Goal: Transaction & Acquisition: Book appointment/travel/reservation

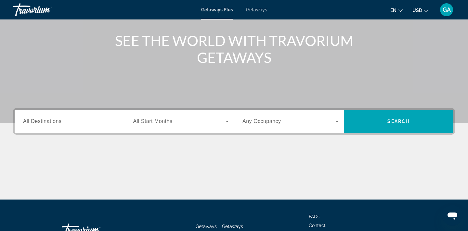
scroll to position [72, 0]
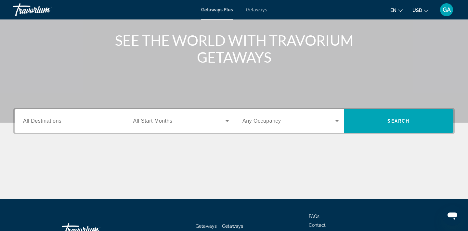
click at [50, 121] on span "All Destinations" at bounding box center [42, 121] width 38 height 6
click at [50, 121] on input "Destination All Destinations" at bounding box center [71, 122] width 96 height 8
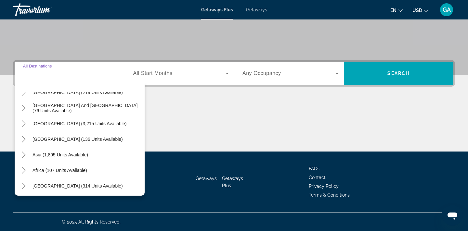
scroll to position [105, 0]
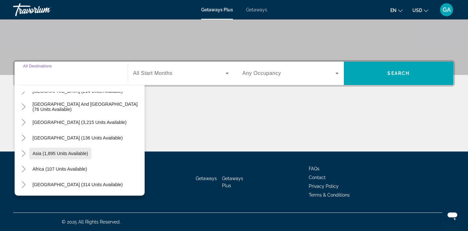
click at [62, 154] on span "Asia (1,895 units available)" at bounding box center [60, 153] width 56 height 5
type input "**********"
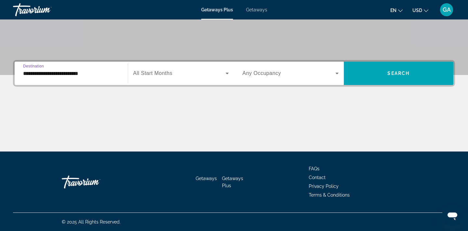
click at [229, 74] on icon "Search widget" at bounding box center [227, 74] width 8 height 8
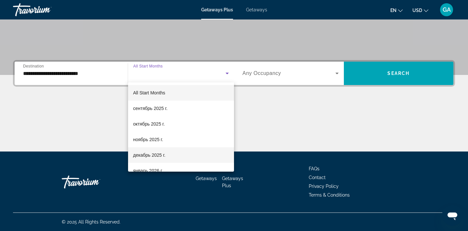
click at [150, 156] on span "декабрь 2025 г." at bounding box center [149, 155] width 32 height 8
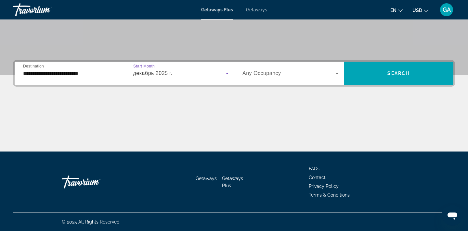
click at [338, 73] on icon "Search widget" at bounding box center [337, 74] width 8 height 8
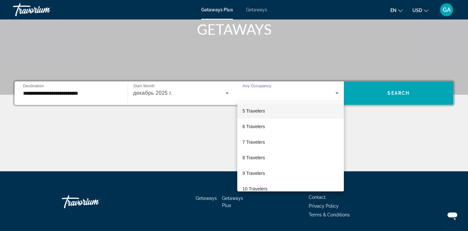
scroll to position [62, 0]
click at [272, 148] on mat-option "7 Travelers" at bounding box center [290, 144] width 107 height 16
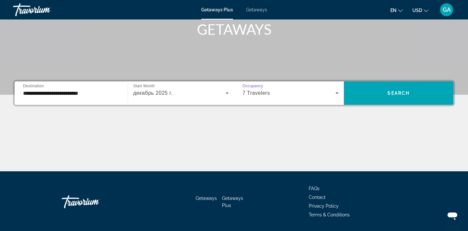
scroll to position [101, 0]
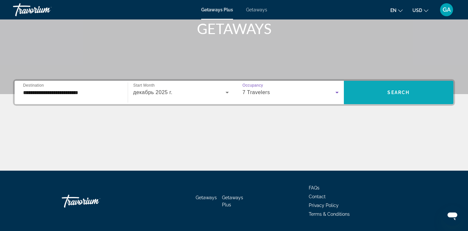
click at [409, 90] on span "Search" at bounding box center [398, 92] width 22 height 5
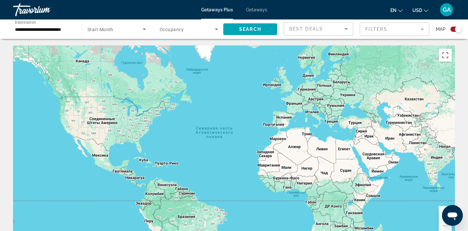
click at [346, 29] on icon "Sort by" at bounding box center [345, 29] width 3 height 2
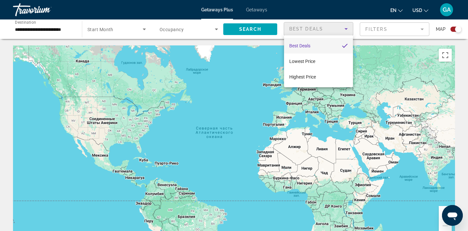
click at [423, 29] on div at bounding box center [234, 115] width 468 height 231
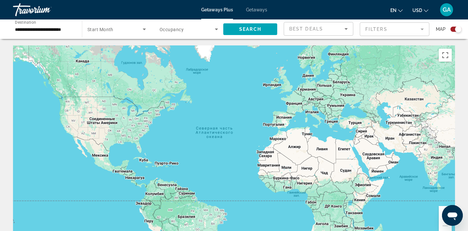
click at [423, 29] on mat-form-field "Filters" at bounding box center [395, 29] width 70 height 14
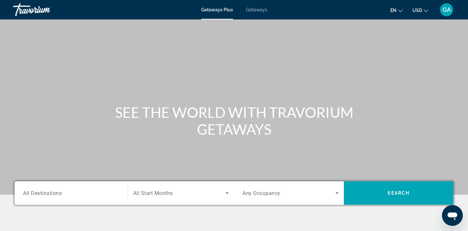
click at [67, 193] on input "Destination All Destinations" at bounding box center [71, 194] width 96 height 8
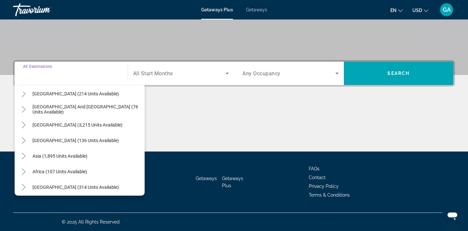
scroll to position [105, 0]
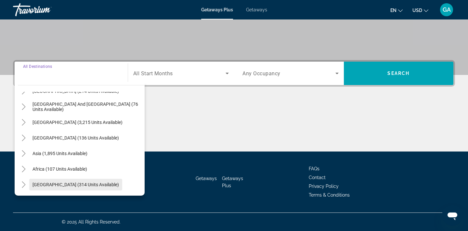
click at [76, 184] on span "[GEOGRAPHIC_DATA] (314 units available)" at bounding box center [75, 184] width 86 height 5
type input "**********"
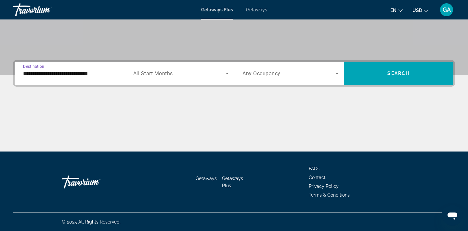
click at [227, 72] on icon "Search widget" at bounding box center [227, 74] width 8 height 8
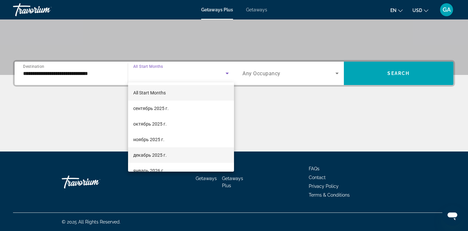
click at [159, 155] on span "декабрь 2025 г." at bounding box center [149, 155] width 33 height 8
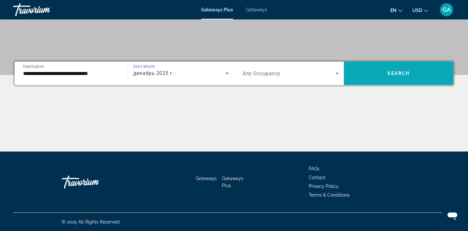
click at [395, 74] on span "Search" at bounding box center [398, 73] width 22 height 5
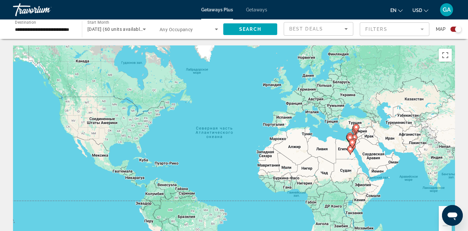
click at [357, 126] on image "Main content" at bounding box center [356, 127] width 4 height 4
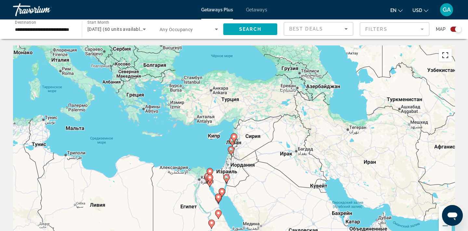
click at [447, 55] on button "Включить полноэкранный режим" at bounding box center [445, 55] width 13 height 13
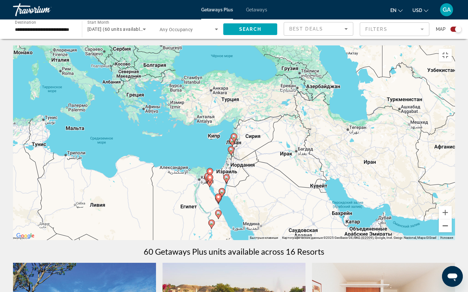
click at [452, 231] on button "Уменьшить" at bounding box center [445, 226] width 13 height 13
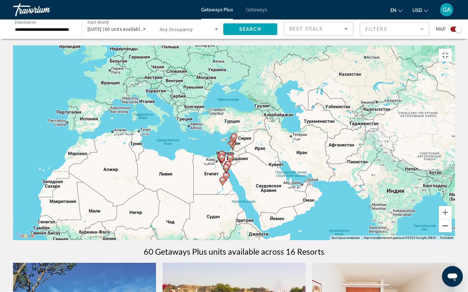
click at [452, 231] on button "Уменьшить" at bounding box center [445, 226] width 13 height 13
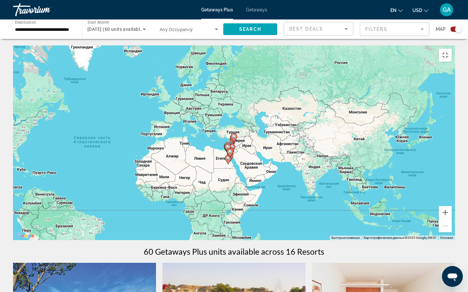
drag, startPoint x: 409, startPoint y: 194, endPoint x: 432, endPoint y: 102, distance: 94.0
click at [432, 105] on div "Чтобы активировать перетаскивание с помощью клавиатуры, нажмите Alt + Ввод. Пос…" at bounding box center [234, 142] width 442 height 195
